Goal: Find contact information: Find contact information

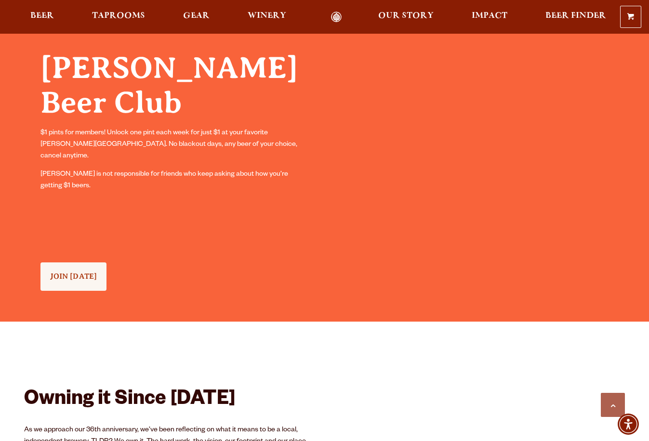
scroll to position [1011, 0]
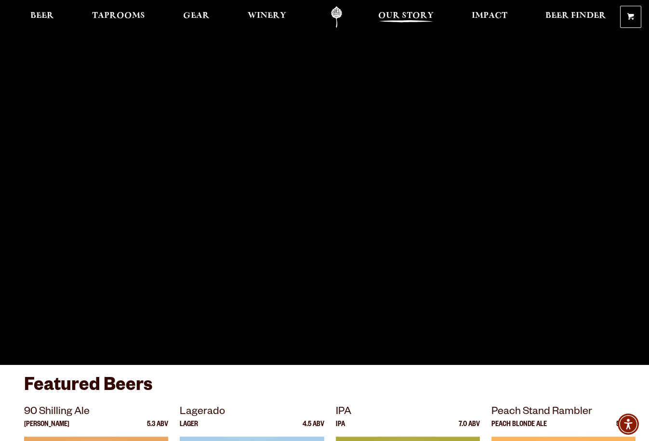
click at [423, 14] on span "Our Story" at bounding box center [405, 16] width 55 height 8
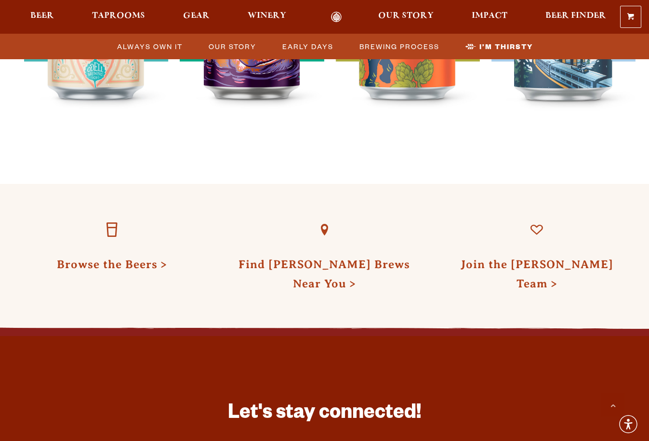
scroll to position [3095, 0]
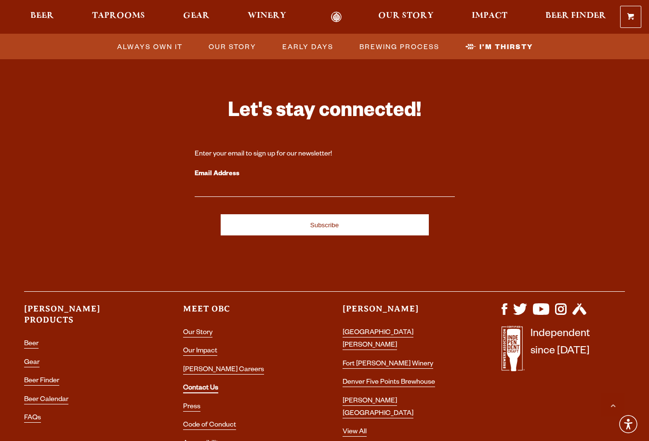
click at [204, 385] on link "Contact Us" at bounding box center [200, 389] width 35 height 9
